Goal: Browse casually: Explore the website without a specific task or goal

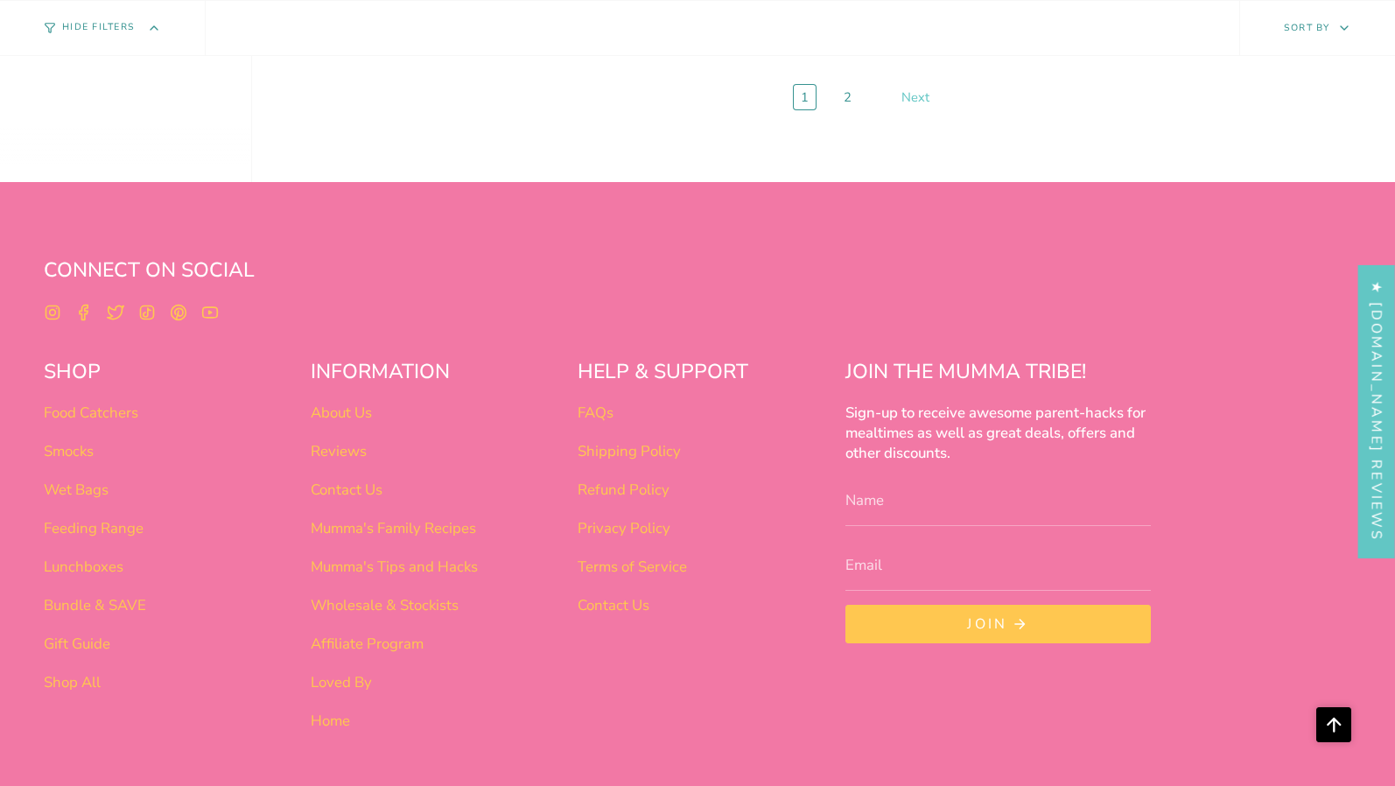
scroll to position [7332, 0]
